Goal: Task Accomplishment & Management: Manage account settings

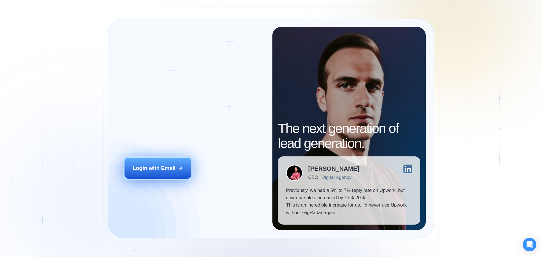
click at [158, 167] on div "Login with Email" at bounding box center [154, 168] width 43 height 7
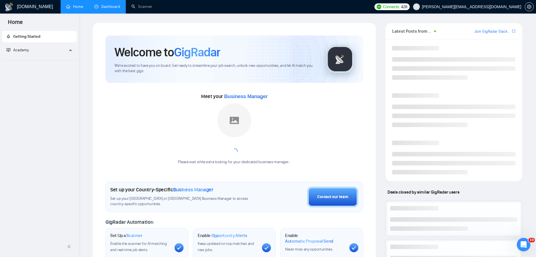
click at [113, 8] on link "Dashboard" at bounding box center [107, 6] width 26 height 5
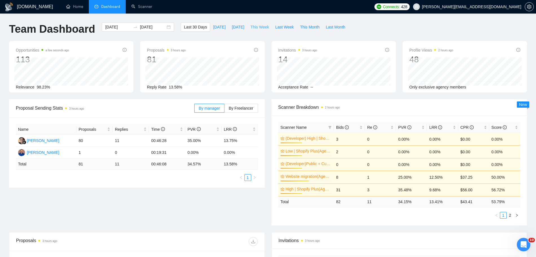
click at [262, 27] on span "This Week" at bounding box center [259, 27] width 19 height 6
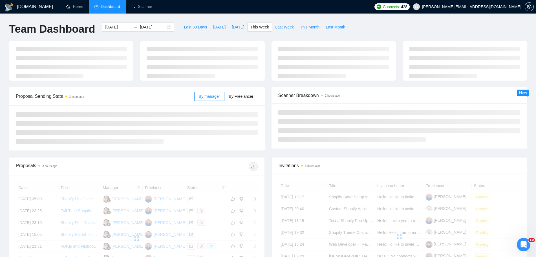
type input "2025-09-29"
type input "2025-10-05"
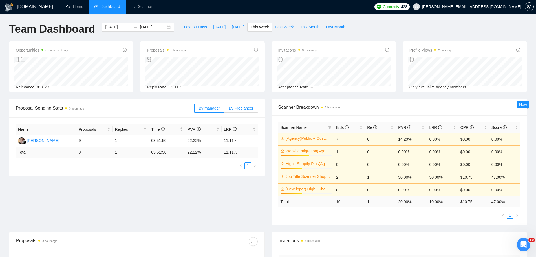
click at [244, 112] on label "By Freelancer" at bounding box center [241, 108] width 33 height 9
click at [225, 110] on input "By Freelancer" at bounding box center [225, 110] width 0 height 0
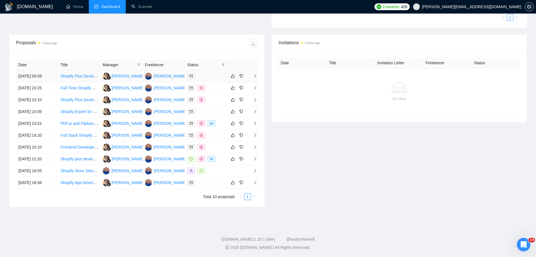
scroll to position [198, 0]
